Goal: Find specific page/section: Find specific page/section

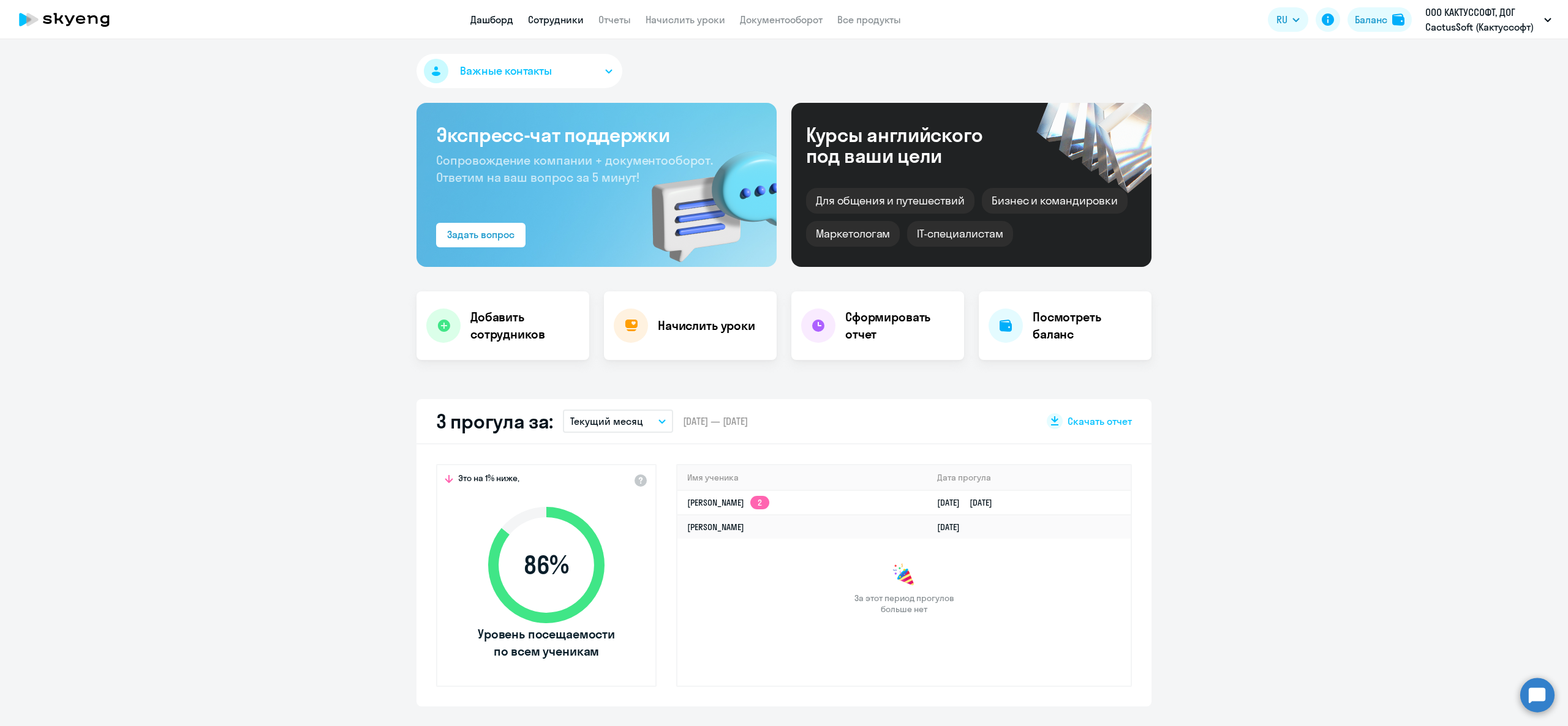
click at [572, 24] on link "Сотрудники" at bounding box center [556, 19] width 55 height 12
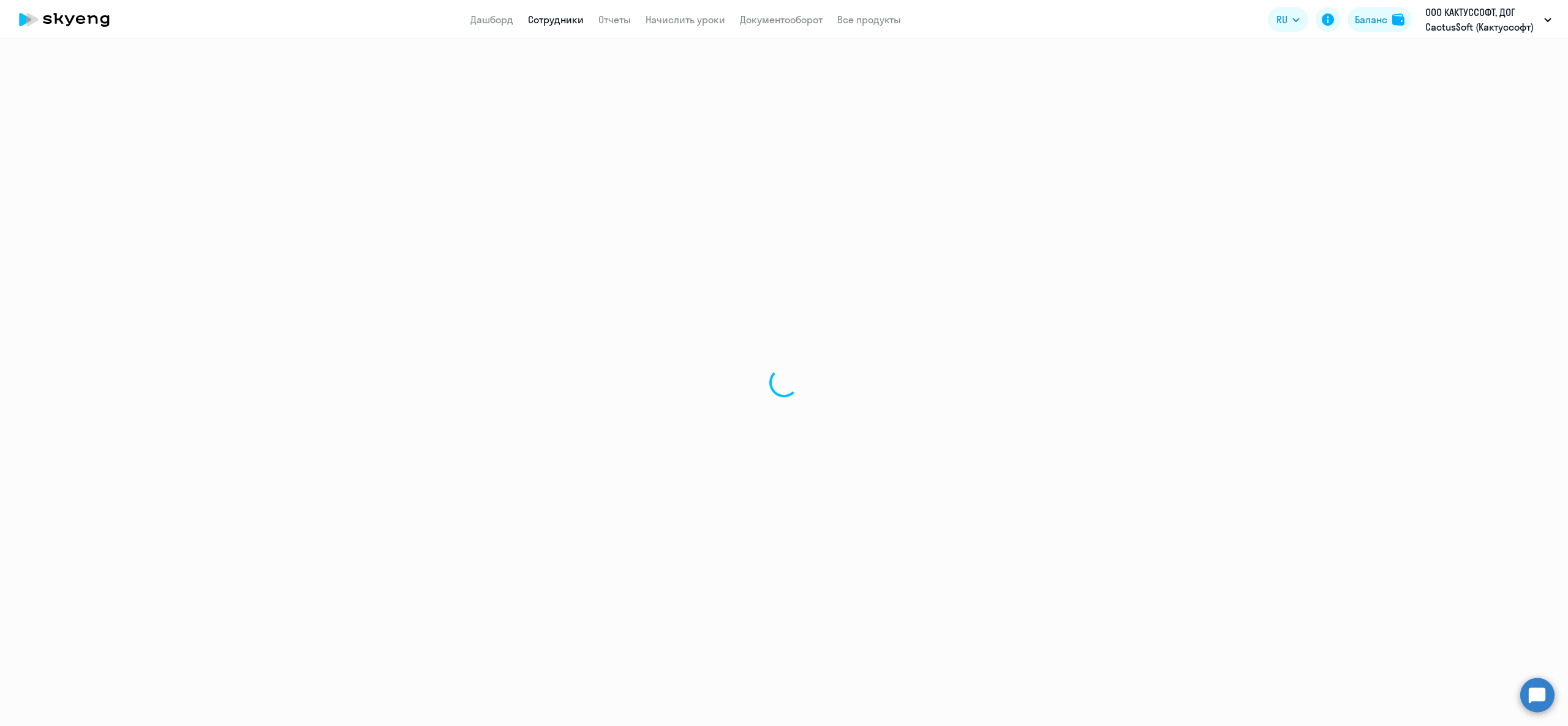
select select "30"
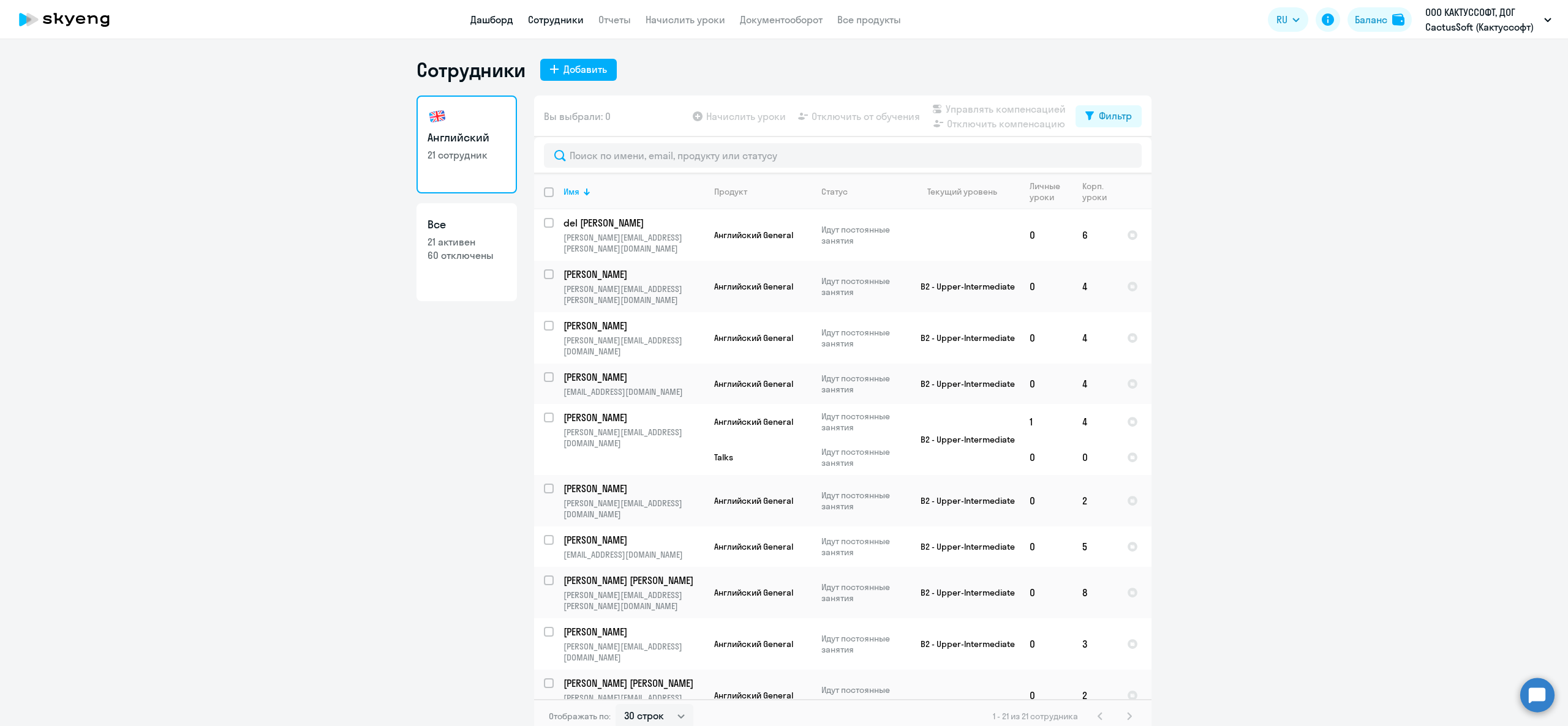
click at [494, 19] on link "Дашборд" at bounding box center [492, 19] width 43 height 12
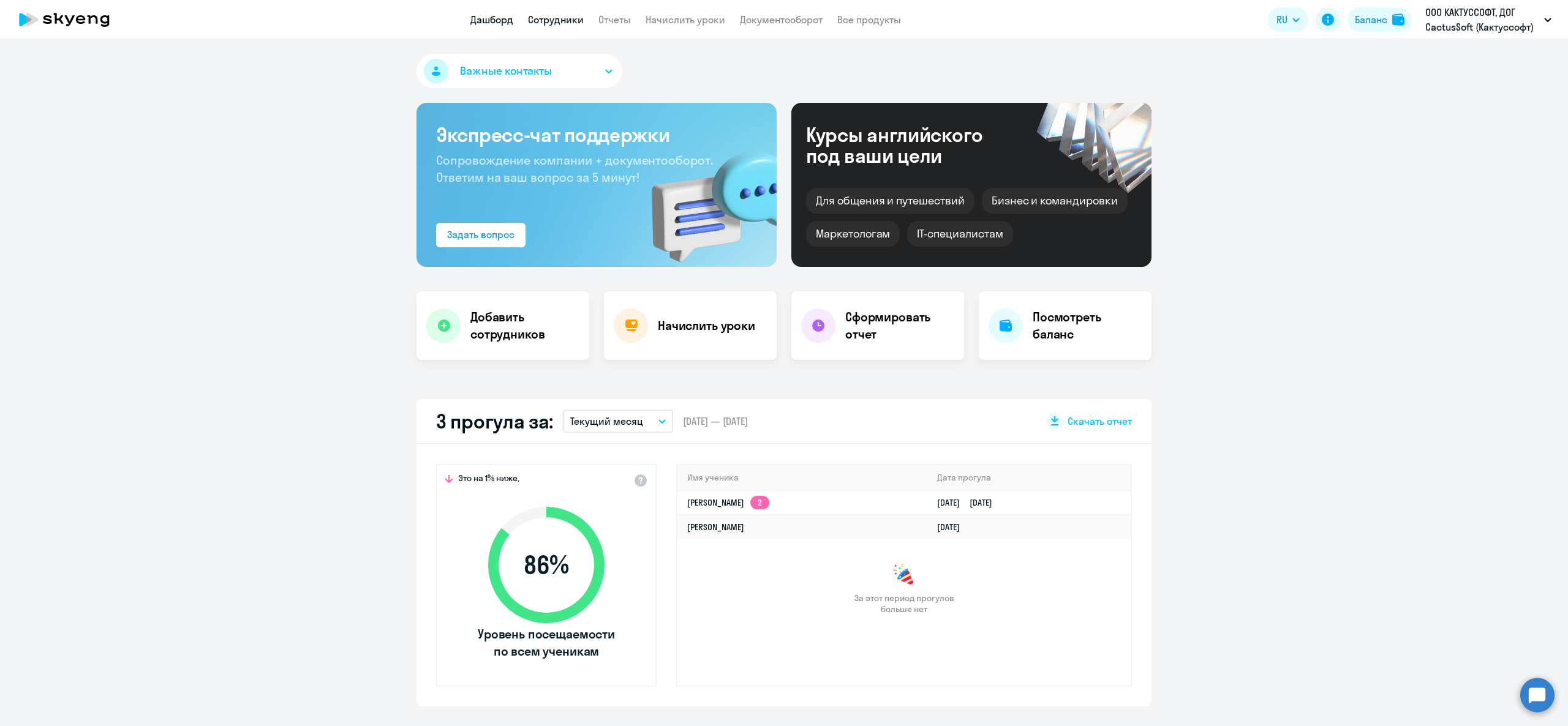
click at [548, 26] on link "Сотрудники" at bounding box center [556, 19] width 55 height 12
select select "30"
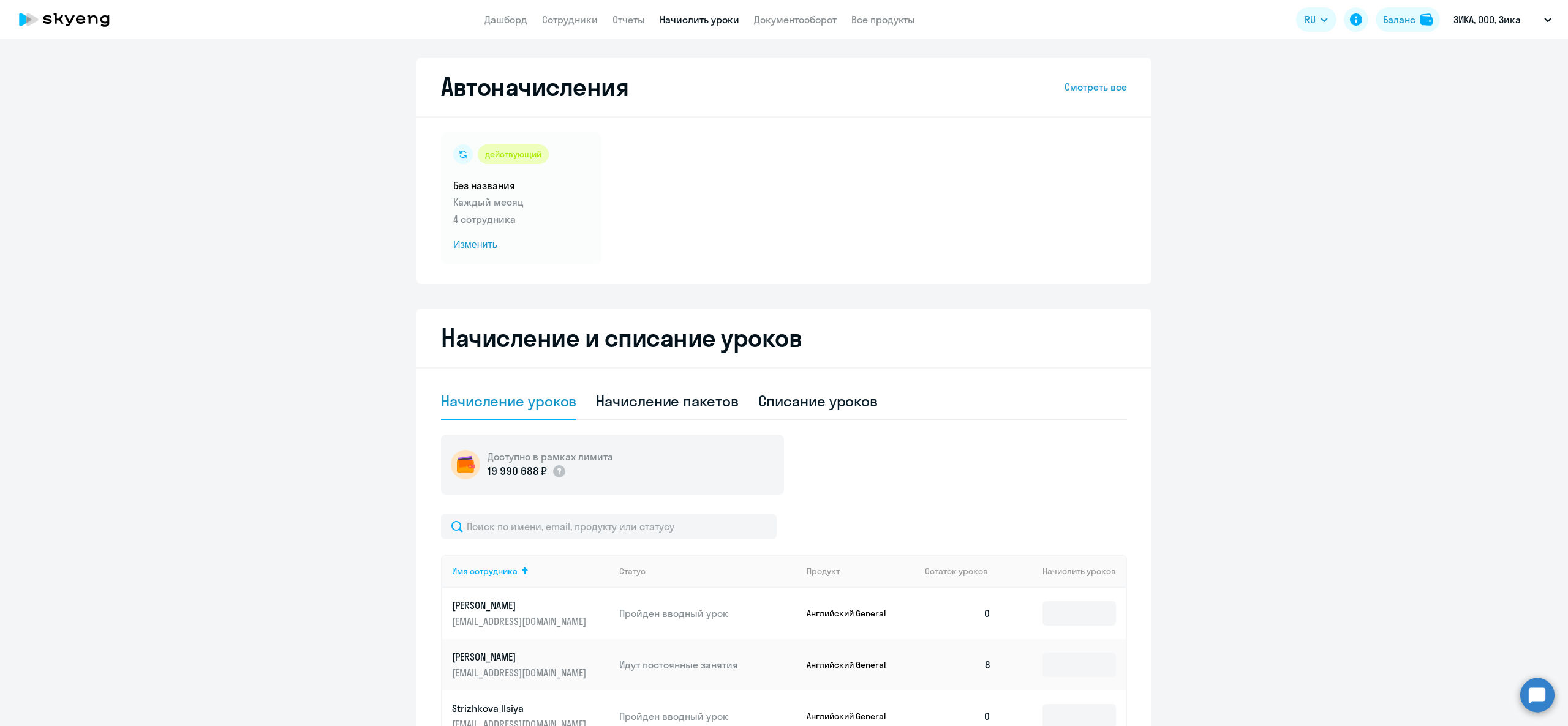
select select "10"
